Goal: Communication & Community: Answer question/provide support

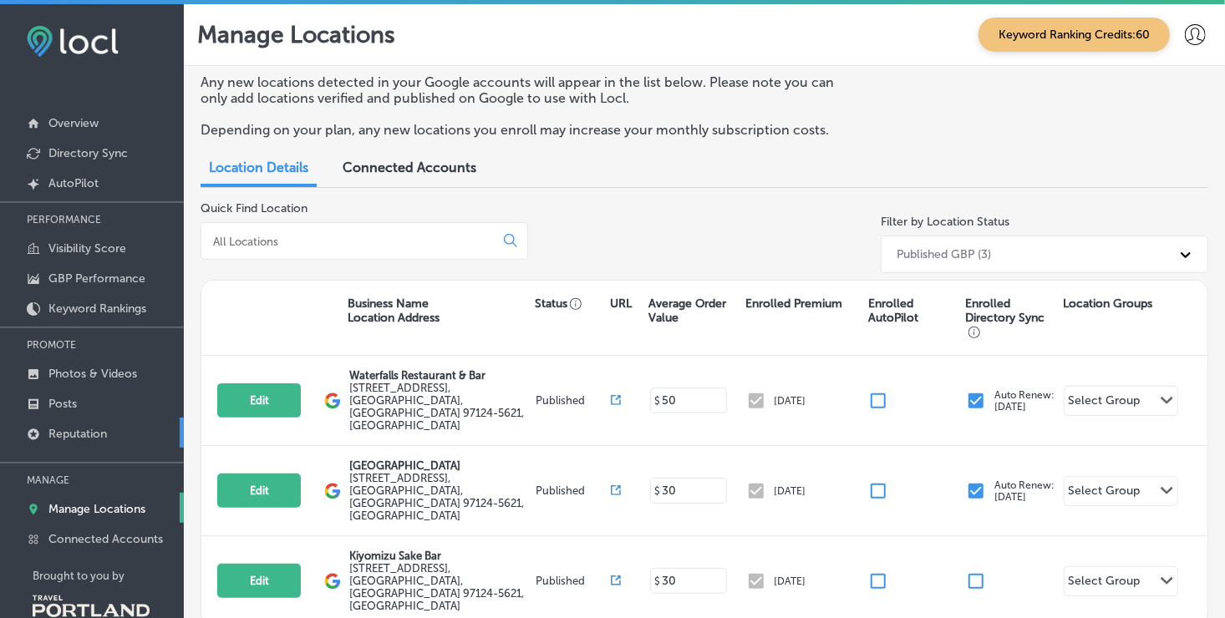
click at [105, 424] on link "Reputation" at bounding box center [92, 433] width 184 height 30
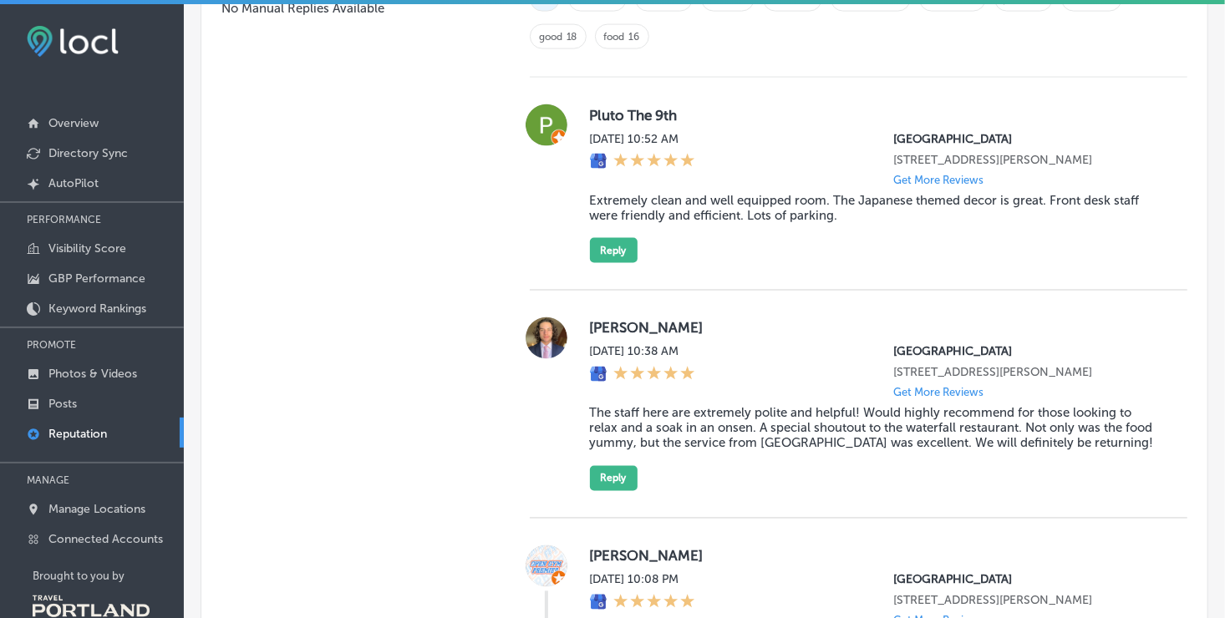
scroll to position [1337, 0]
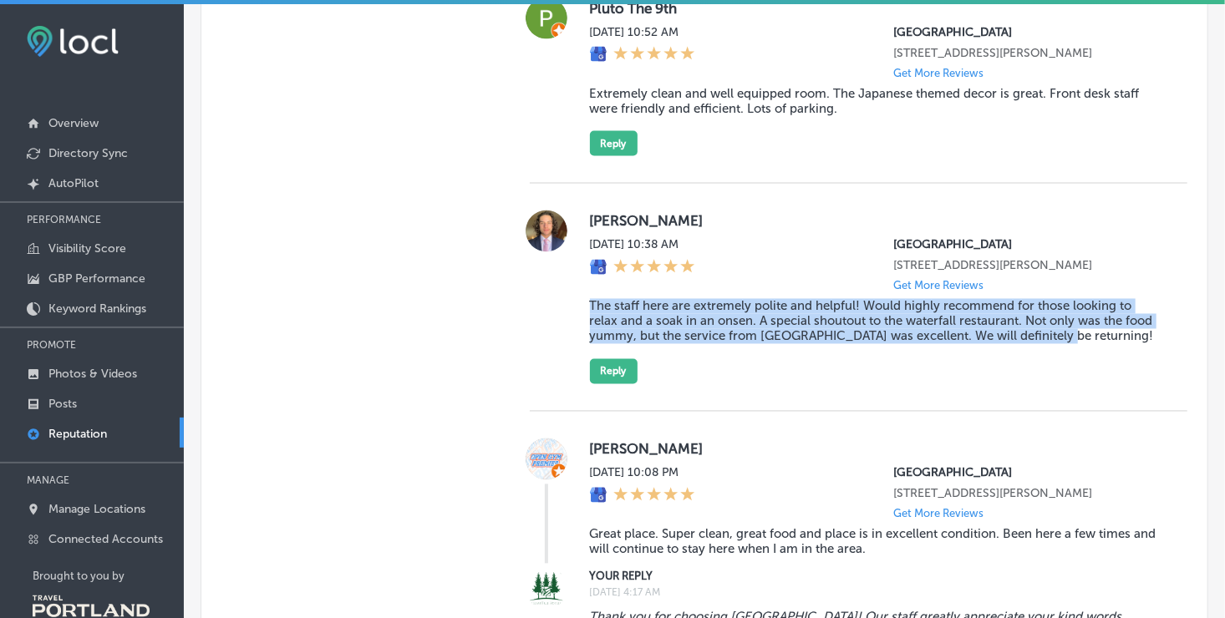
drag, startPoint x: 587, startPoint y: 332, endPoint x: 1109, endPoint y: 364, distance: 523.1
click at [1109, 344] on blockquote "The staff here are extremely polite and helpful! Would highly recommend for tho…" at bounding box center [875, 321] width 571 height 45
drag, startPoint x: 1109, startPoint y: 364, endPoint x: 1014, endPoint y: 360, distance: 95.3
drag, startPoint x: 1014, startPoint y: 360, endPoint x: 911, endPoint y: 348, distance: 104.3
drag, startPoint x: 911, startPoint y: 348, endPoint x: 865, endPoint y: 346, distance: 46.0
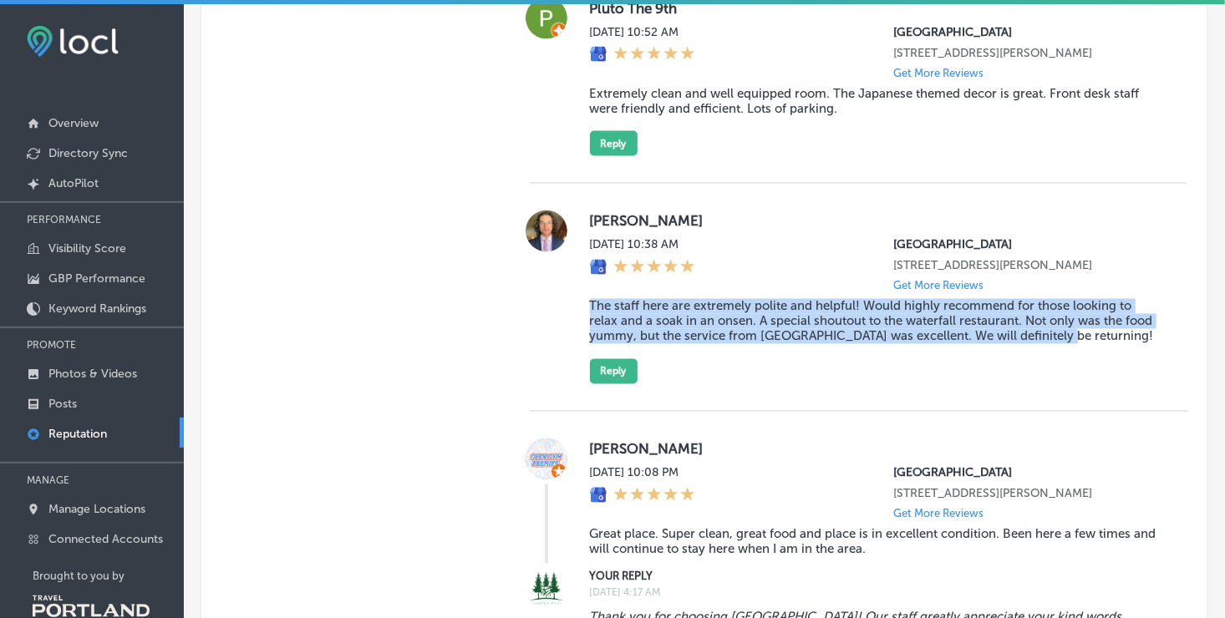
drag, startPoint x: 865, startPoint y: 346, endPoint x: 718, endPoint y: 347, distance: 147.0
click at [718, 344] on blockquote "The staff here are extremely polite and helpful! Would highly recommend for tho…" at bounding box center [875, 321] width 571 height 45
click at [739, 384] on div "[PERSON_NAME][DATE] 10:38 AM [GEOGRAPHIC_DATA] [STREET_ADDRESS][PERSON_NAME] Ge…" at bounding box center [875, 298] width 571 height 174
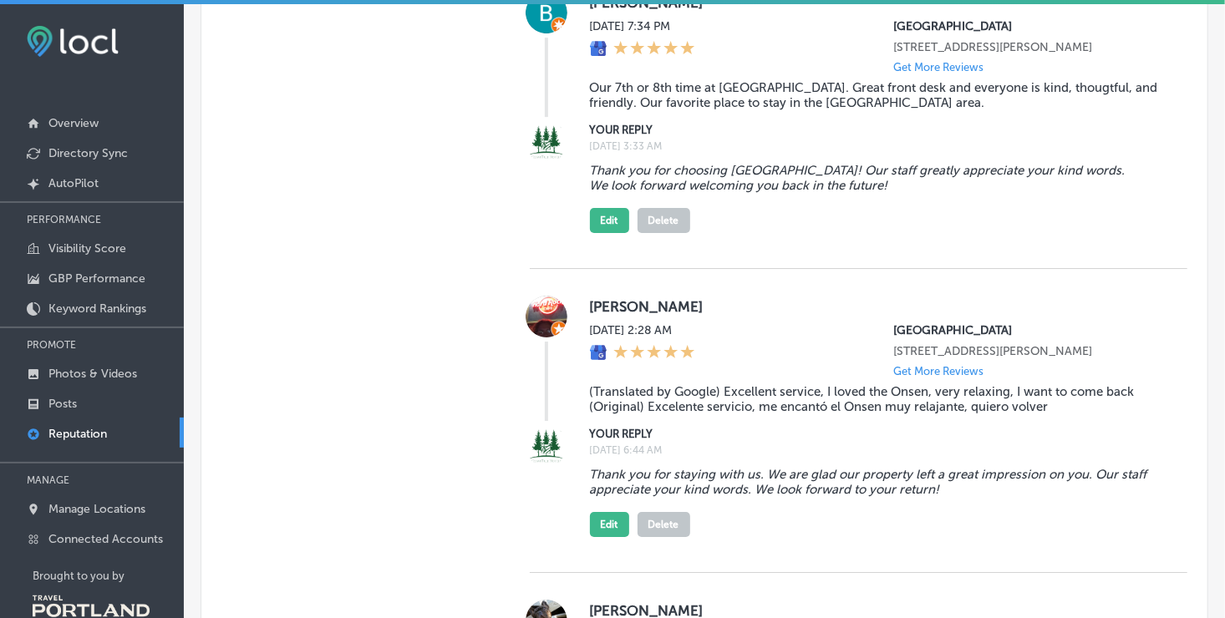
scroll to position [2757, 0]
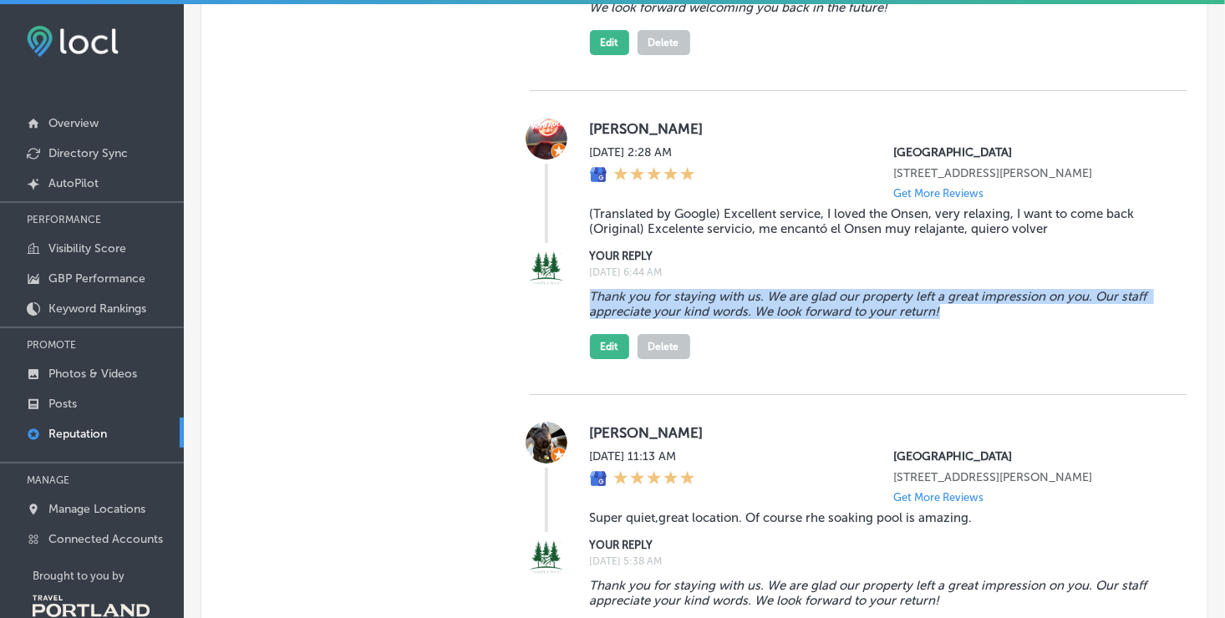
drag, startPoint x: 586, startPoint y: 401, endPoint x: 977, endPoint y: 424, distance: 391.6
click at [977, 319] on blockquote "Thank you for staying with us. We are glad our property left a great impression…" at bounding box center [875, 304] width 571 height 30
drag, startPoint x: 976, startPoint y: 424, endPoint x: 893, endPoint y: 423, distance: 82.7
copy blockquote "Thank you for staying with us. We are glad our property left a great impression…"
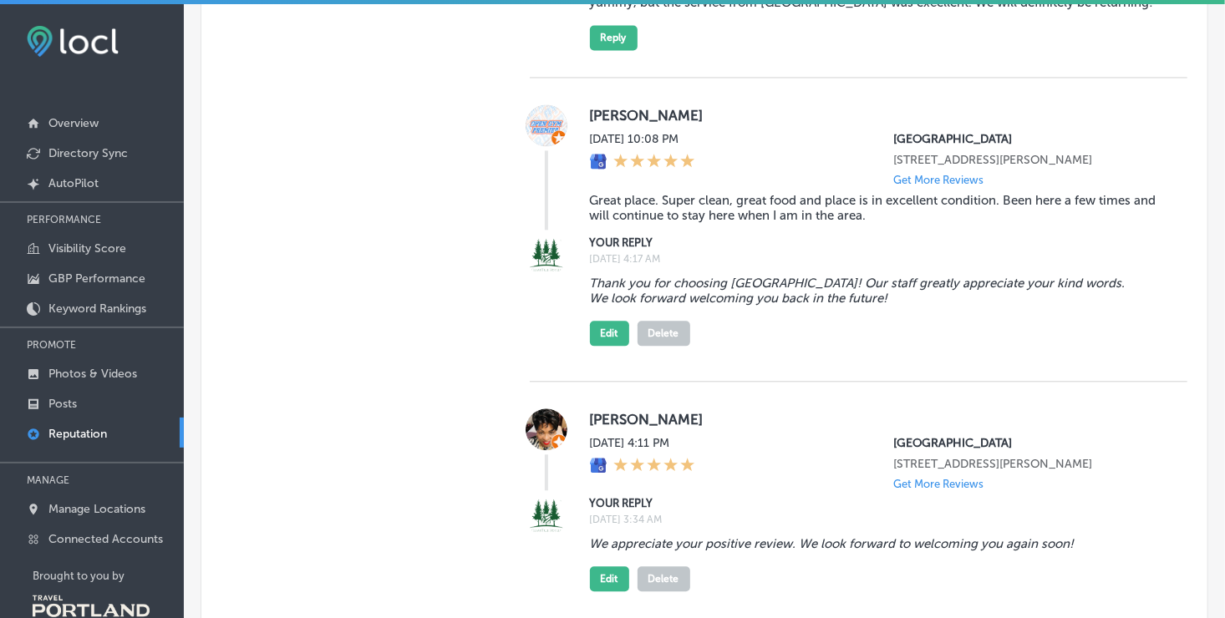
scroll to position [1337, 0]
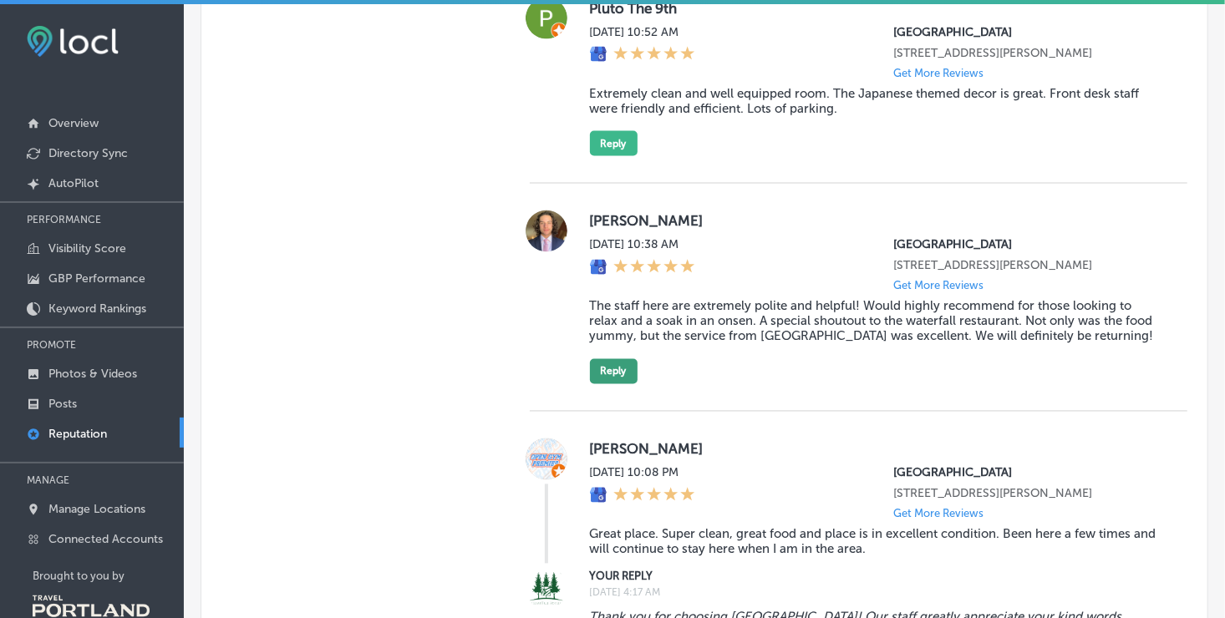
click at [611, 384] on button "Reply" at bounding box center [614, 371] width 48 height 25
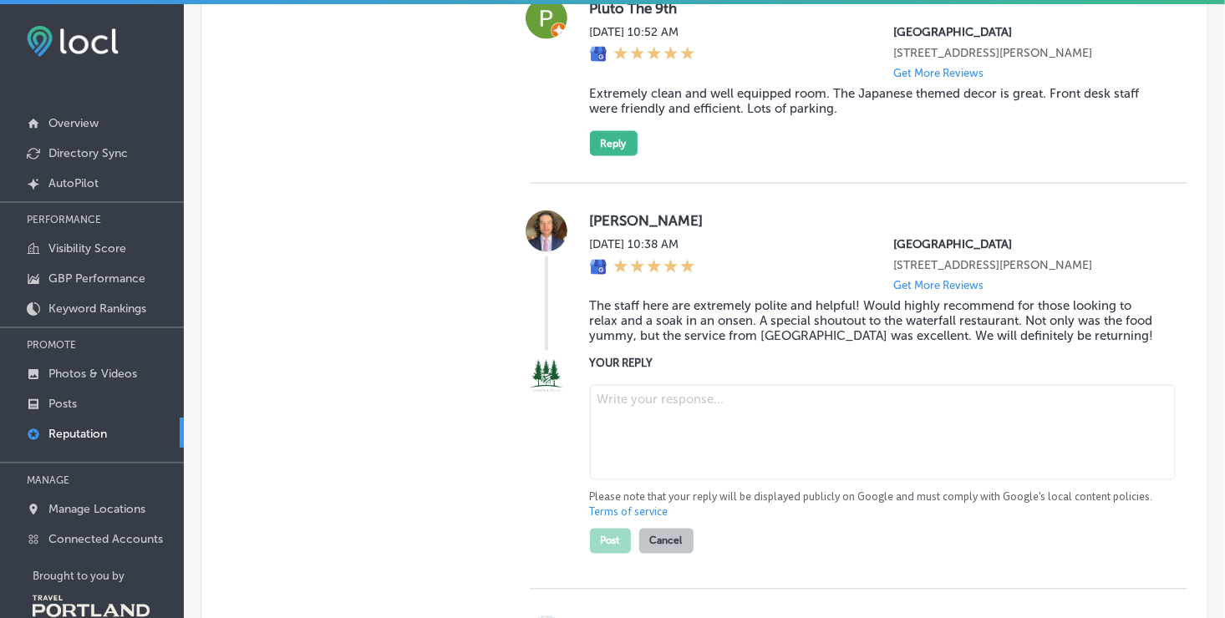
type textarea "x"
click at [637, 434] on textarea at bounding box center [883, 432] width 586 height 95
paste textarea "Thank you for staying with us. We are glad our property left a great impression…"
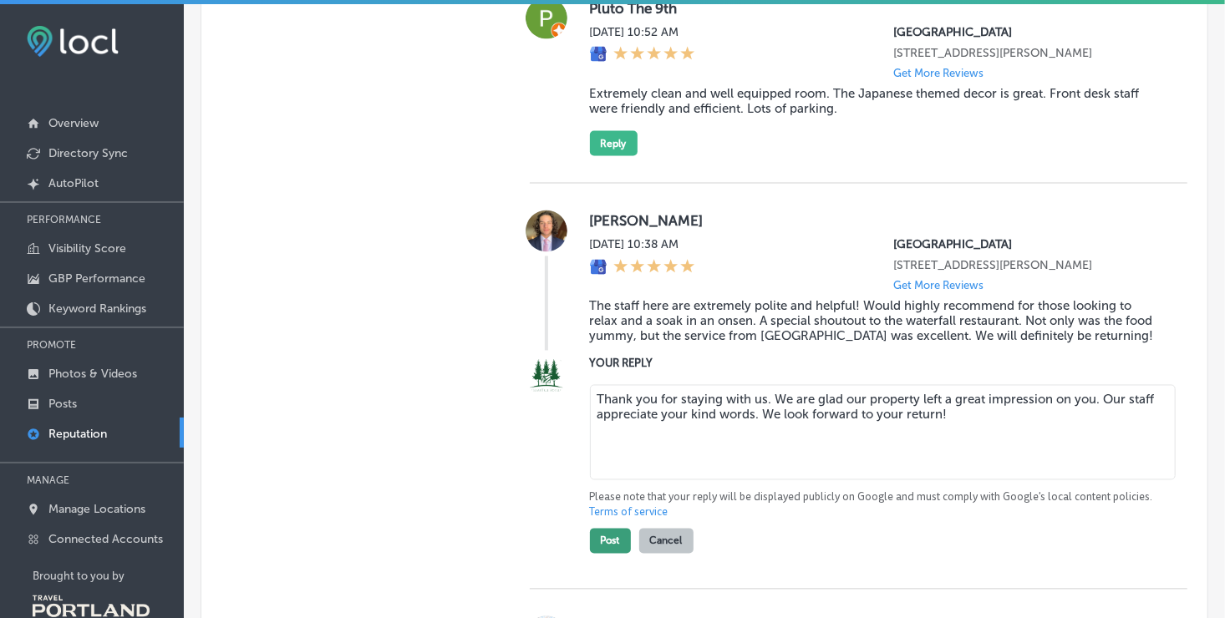
type textarea "Thank you for staying with us. We are glad our property left a great impression…"
click at [612, 554] on button "Post" at bounding box center [610, 541] width 41 height 25
type textarea "x"
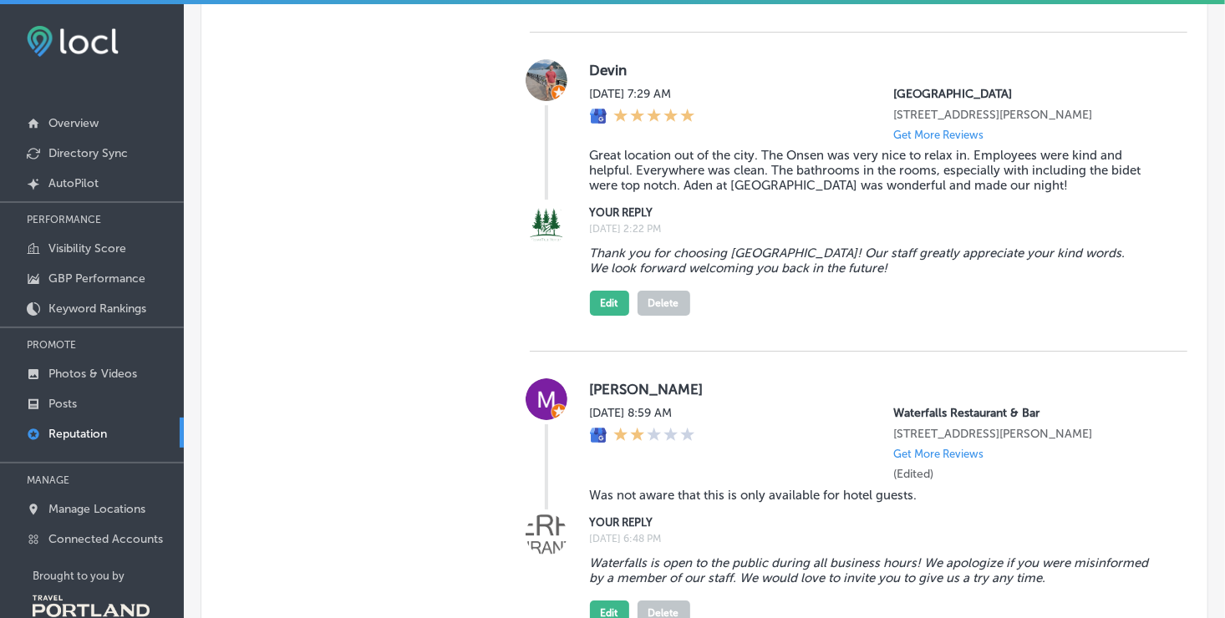
scroll to position [5764, 0]
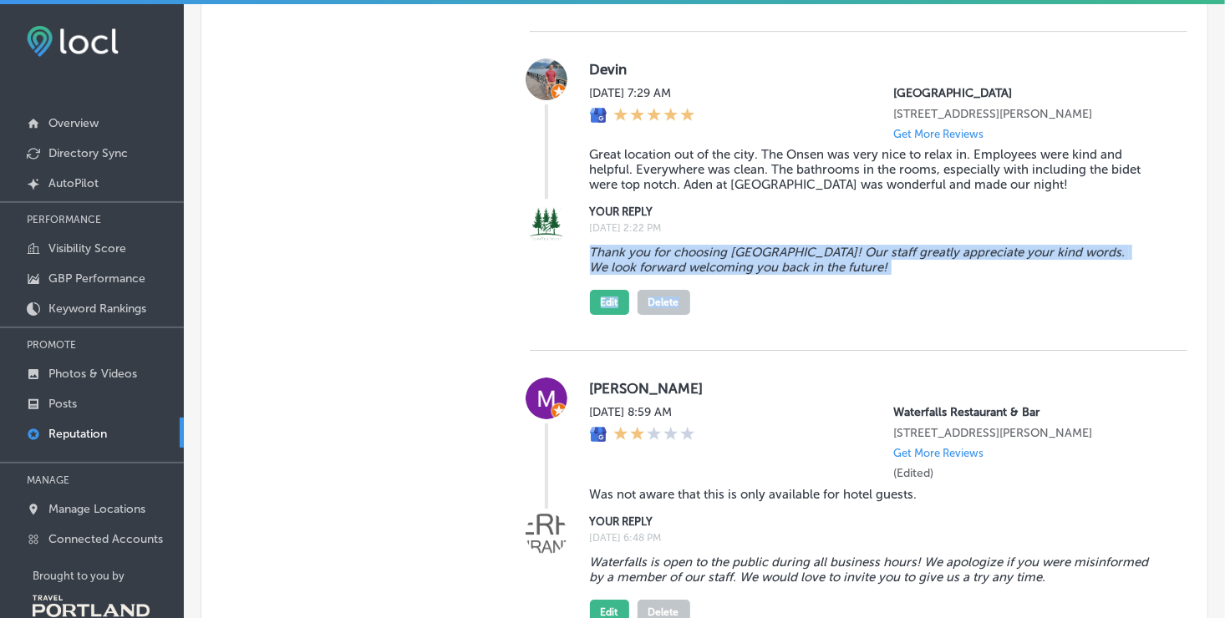
drag, startPoint x: 589, startPoint y: 511, endPoint x: 938, endPoint y: 539, distance: 350.3
click at [938, 315] on div "Thank you for choosing [GEOGRAPHIC_DATA]! Our staff greatly appreciate your kin…" at bounding box center [875, 276] width 571 height 77
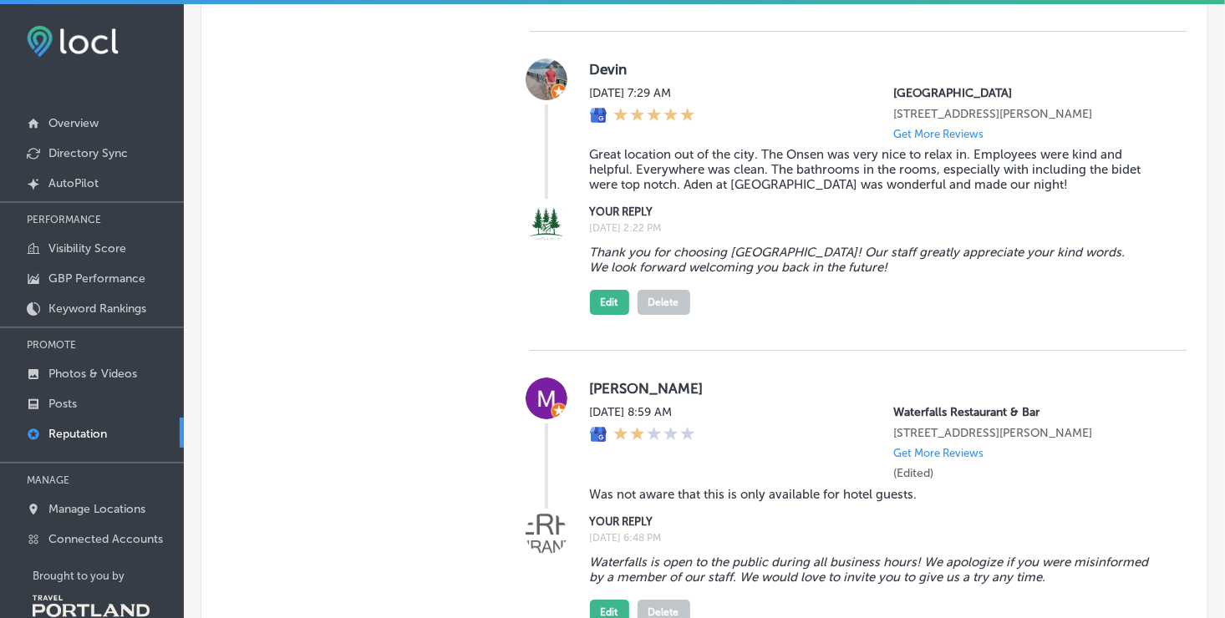
drag, startPoint x: 938, startPoint y: 539, endPoint x: 748, endPoint y: 552, distance: 190.9
click at [748, 315] on div "Thank you for choosing [GEOGRAPHIC_DATA]! Our staff greatly appreciate your kin…" at bounding box center [875, 276] width 571 height 77
click at [596, 275] on blockquote "Thank you for choosing [GEOGRAPHIC_DATA]! Our staff greatly appreciate your kin…" at bounding box center [875, 260] width 571 height 30
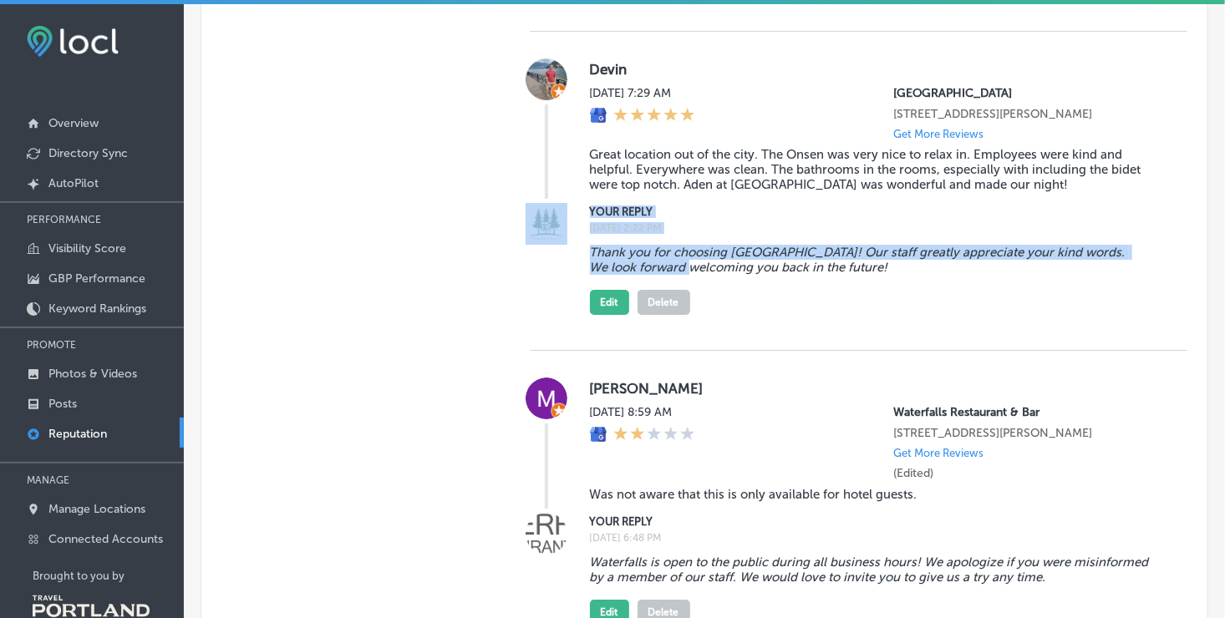
drag, startPoint x: 570, startPoint y: 510, endPoint x: 699, endPoint y: 528, distance: 130.8
click at [699, 315] on div "YOUR REPLY [DATE] 2:22 PM Thank you for choosing [GEOGRAPHIC_DATA]! Our staff g…" at bounding box center [858, 259] width 657 height 112
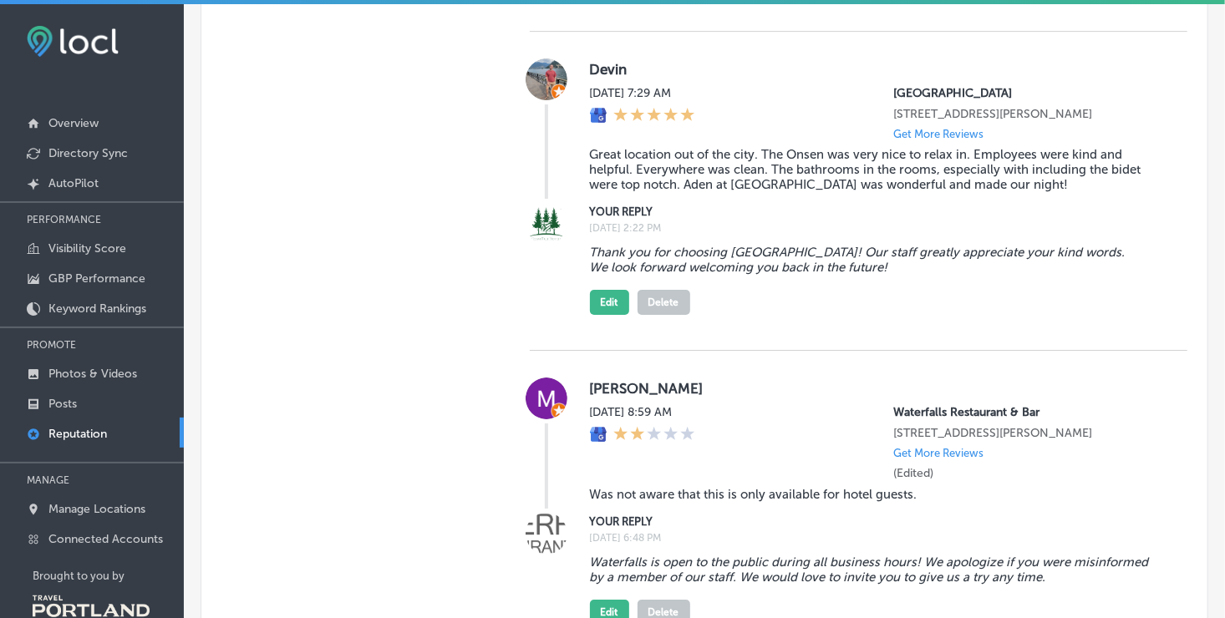
drag, startPoint x: 699, startPoint y: 528, endPoint x: 907, endPoint y: 545, distance: 208.7
click at [909, 315] on div "Thank you for choosing [GEOGRAPHIC_DATA]! Our staff greatly appreciate your kin…" at bounding box center [875, 276] width 571 height 77
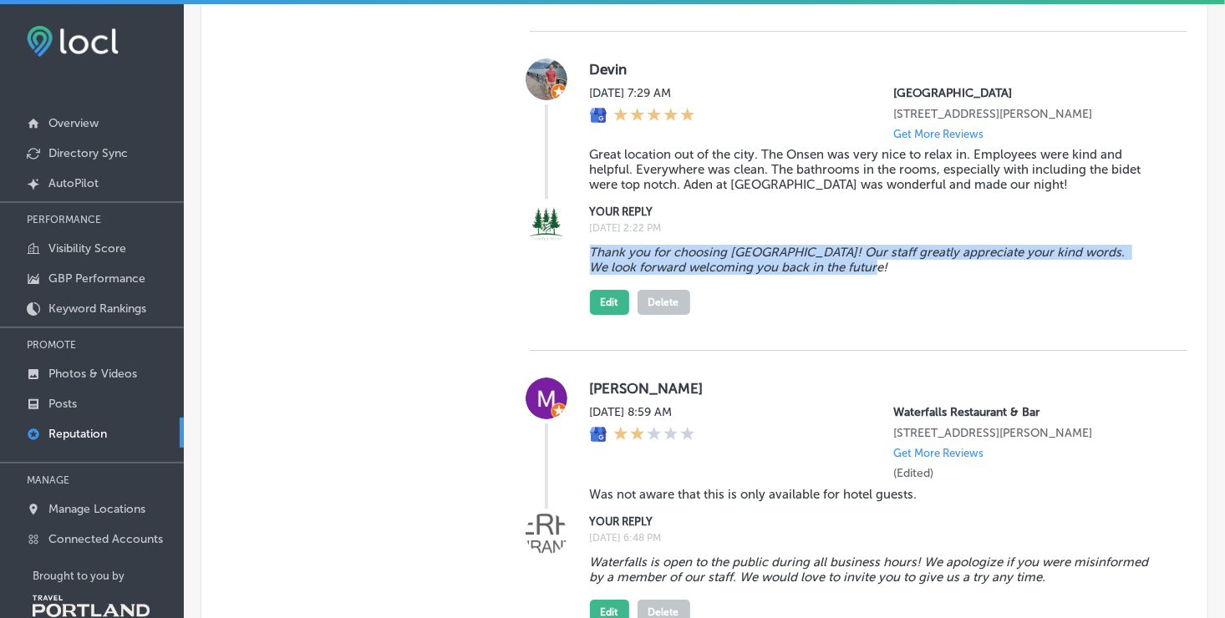
drag, startPoint x: 589, startPoint y: 507, endPoint x: 886, endPoint y: 530, distance: 298.3
click at [886, 275] on blockquote "Thank you for choosing [GEOGRAPHIC_DATA]! Our staff greatly appreciate your kin…" at bounding box center [875, 260] width 571 height 30
drag, startPoint x: 885, startPoint y: 530, endPoint x: 848, endPoint y: 518, distance: 39.6
copy blockquote "Thank you for choosing [GEOGRAPHIC_DATA]! Our staff greatly appreciate your kin…"
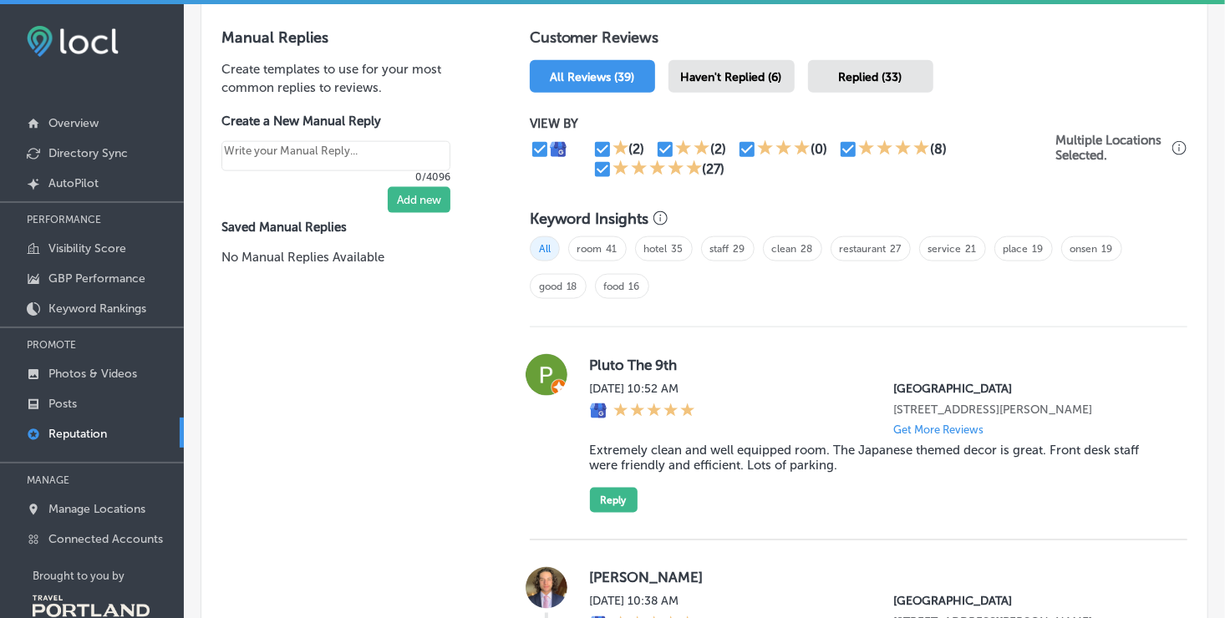
scroll to position [1086, 0]
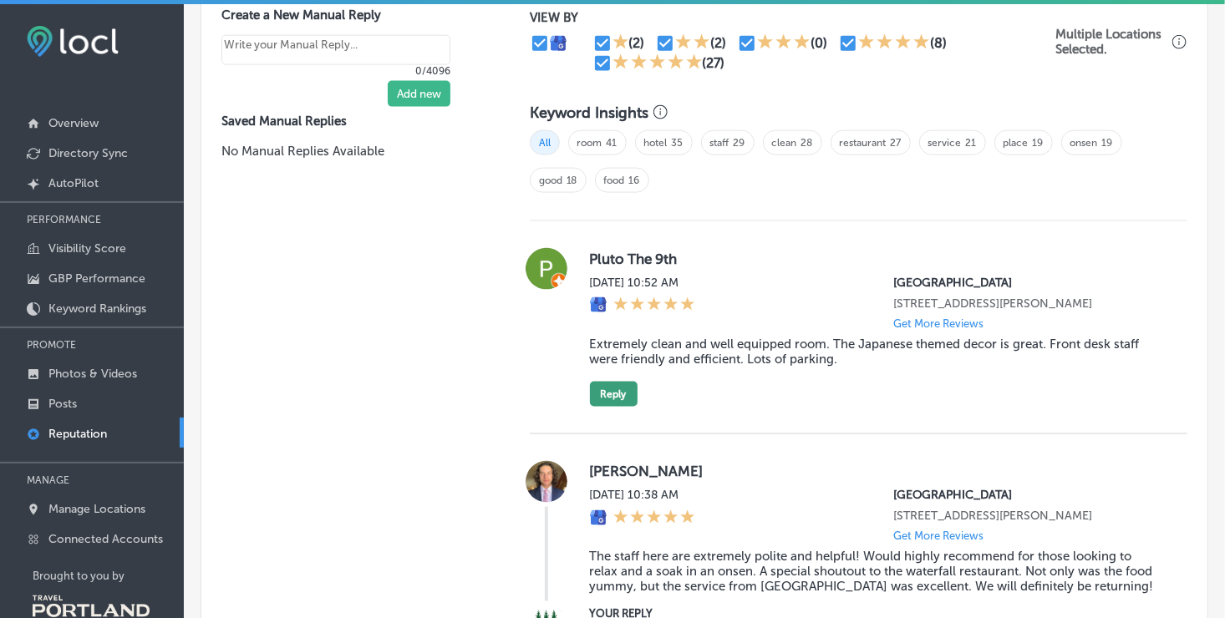
click at [617, 406] on button "Reply" at bounding box center [614, 394] width 48 height 25
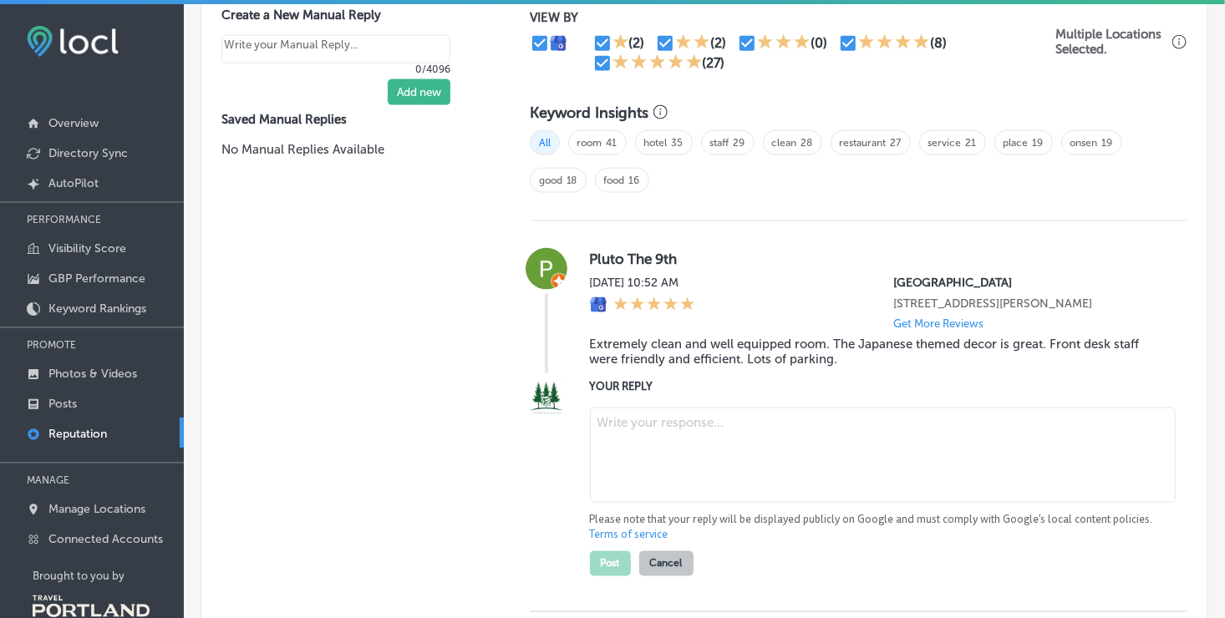
click at [713, 444] on textarea at bounding box center [883, 455] width 586 height 95
paste textarea "Thank you for choosing [GEOGRAPHIC_DATA]! Our staff greatly appreciate your kin…"
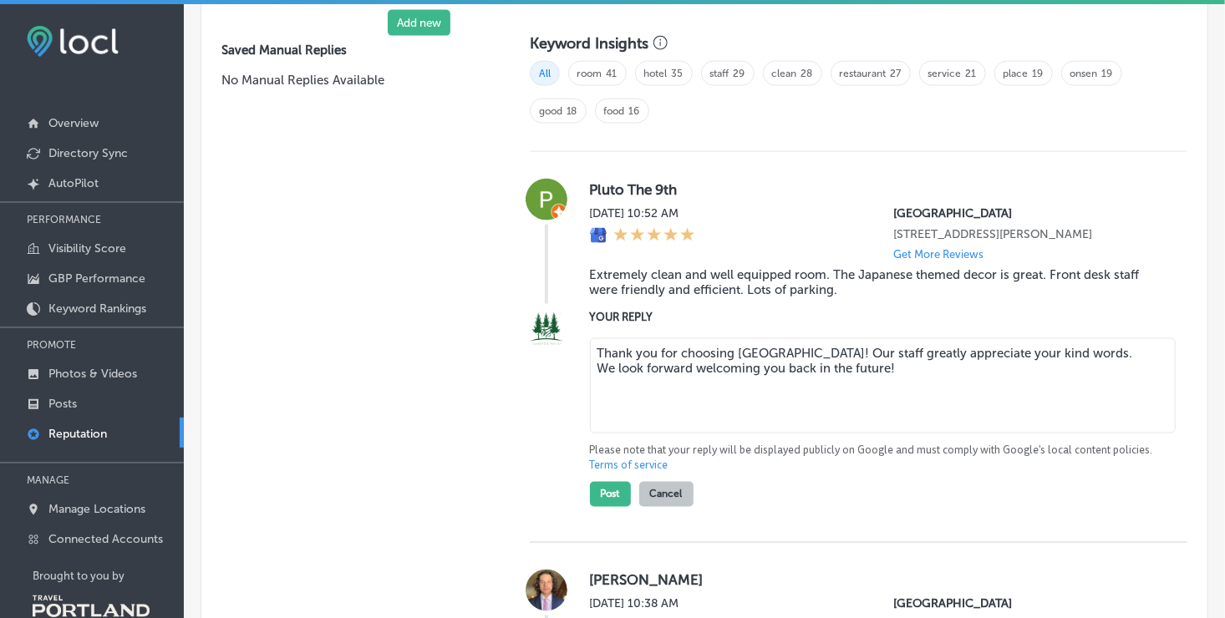
scroll to position [1253, 0]
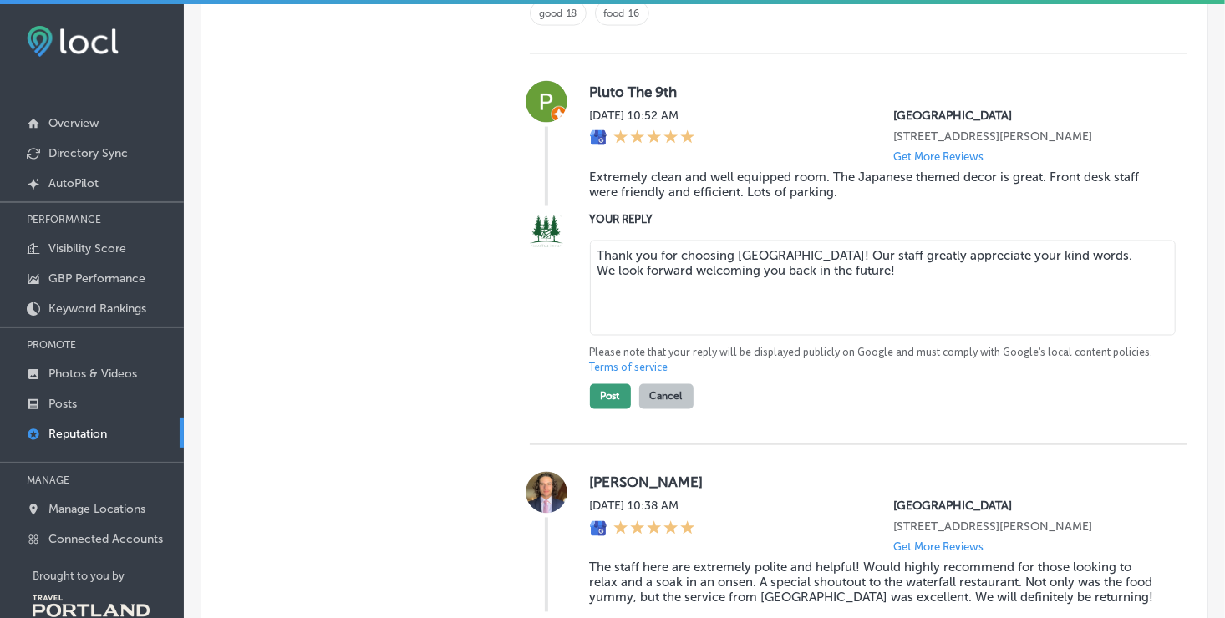
type textarea "Thank you for choosing [GEOGRAPHIC_DATA]! Our staff greatly appreciate your kin…"
click at [617, 408] on button "Post" at bounding box center [610, 396] width 41 height 25
type textarea "x"
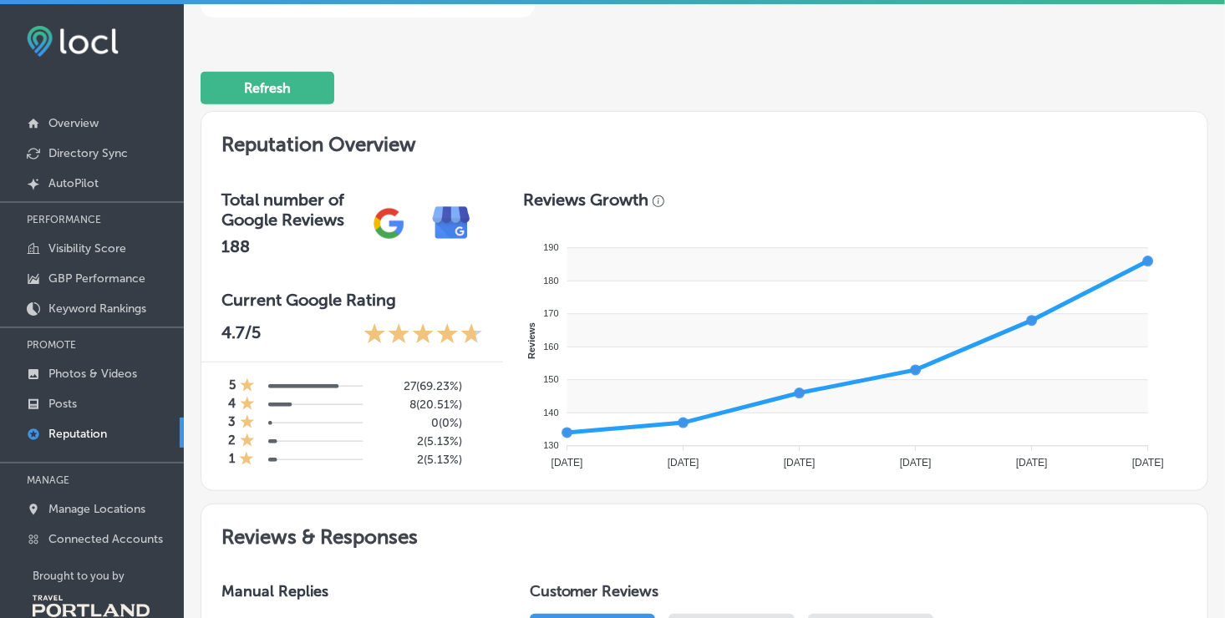
scroll to position [418, 0]
